Goal: Check status: Check status

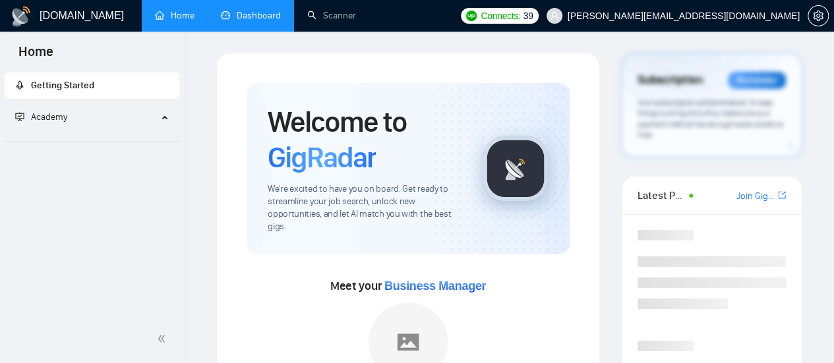
drag, startPoint x: 0, startPoint y: 0, endPoint x: 257, endPoint y: 8, distance: 256.7
click at [257, 10] on link "Dashboard" at bounding box center [251, 15] width 60 height 11
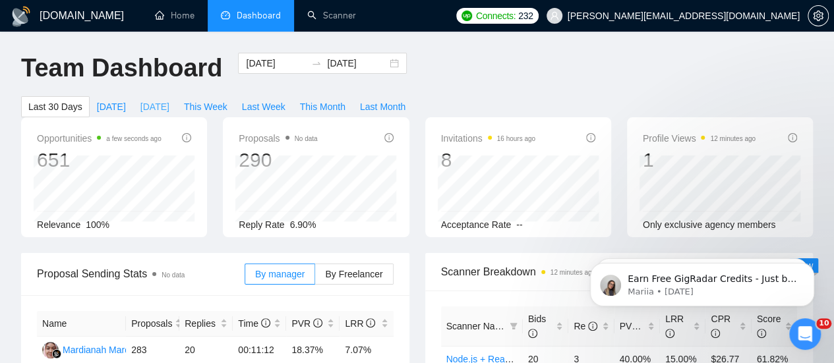
click at [170, 100] on span "[DATE]" at bounding box center [154, 107] width 29 height 15
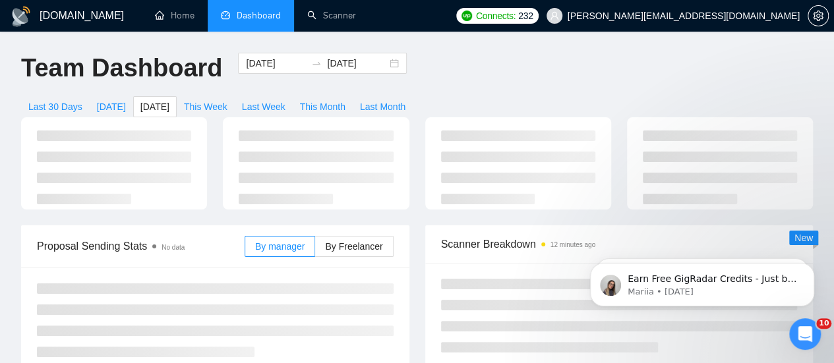
type input "[DATE]"
click at [358, 241] on span "By Freelancer" at bounding box center [353, 246] width 57 height 11
click at [315, 250] on input "By Freelancer" at bounding box center [315, 250] width 0 height 0
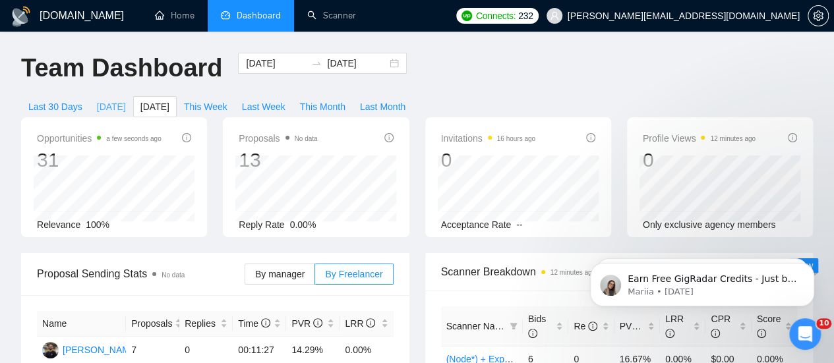
click at [126, 100] on span "[DATE]" at bounding box center [111, 107] width 29 height 15
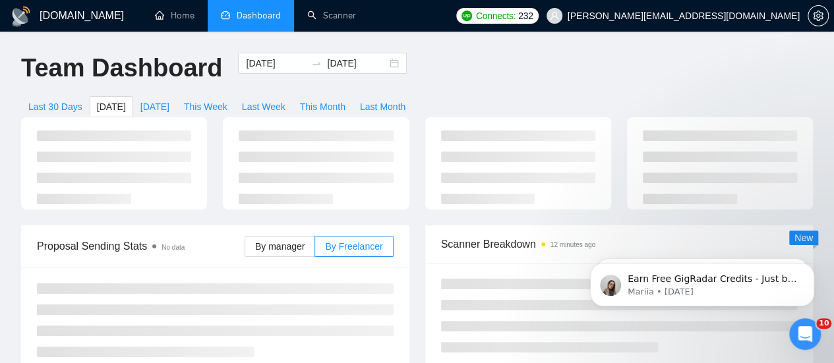
type input "[DATE]"
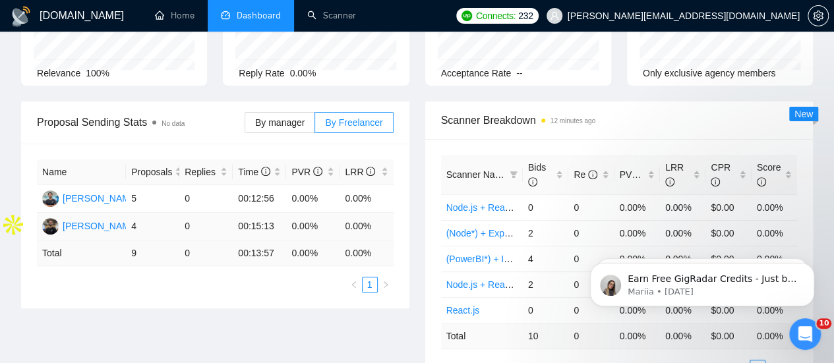
scroll to position [158, 0]
